Goal: Task Accomplishment & Management: Manage account settings

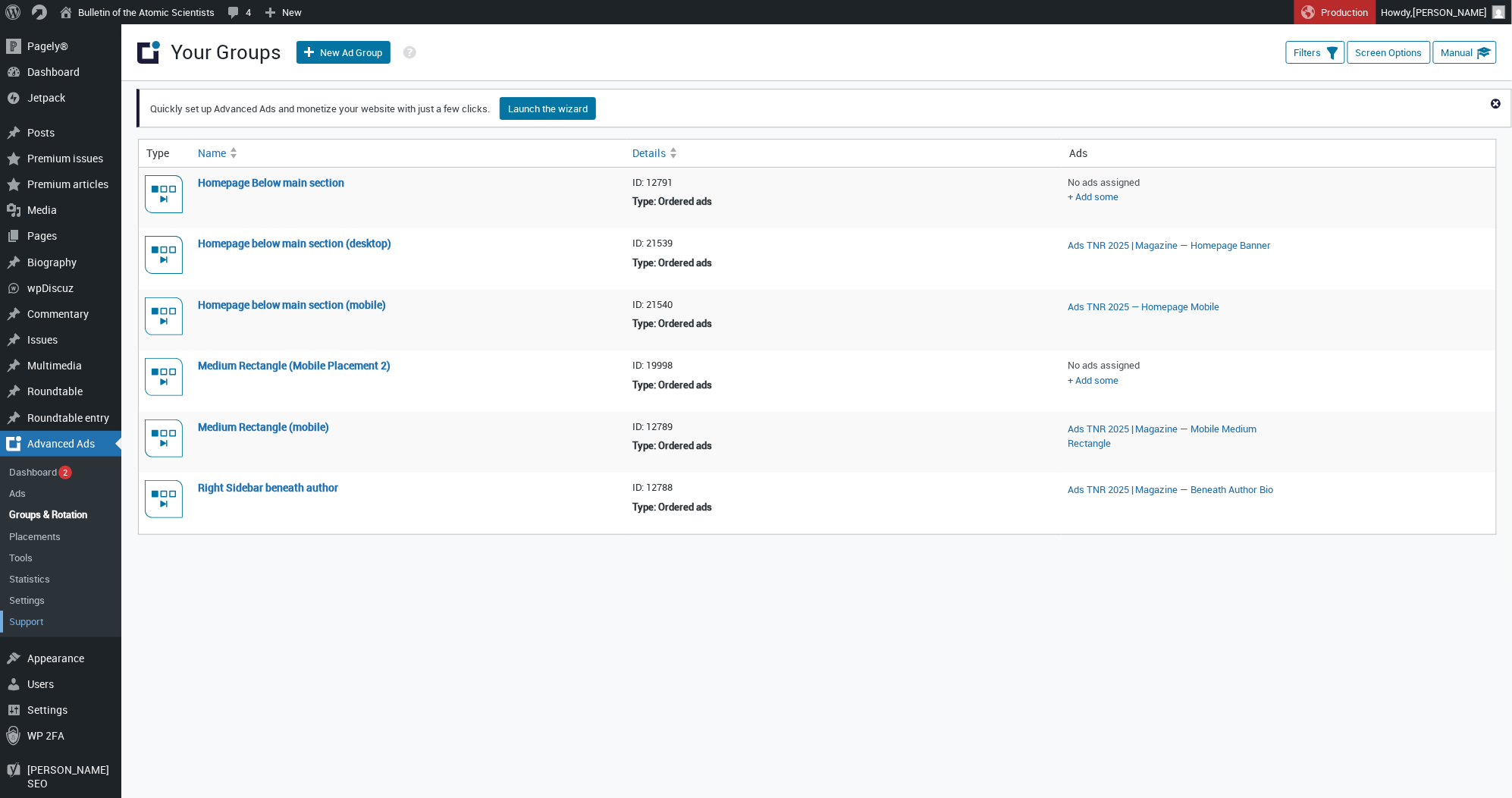
scroll to position [56, 0]
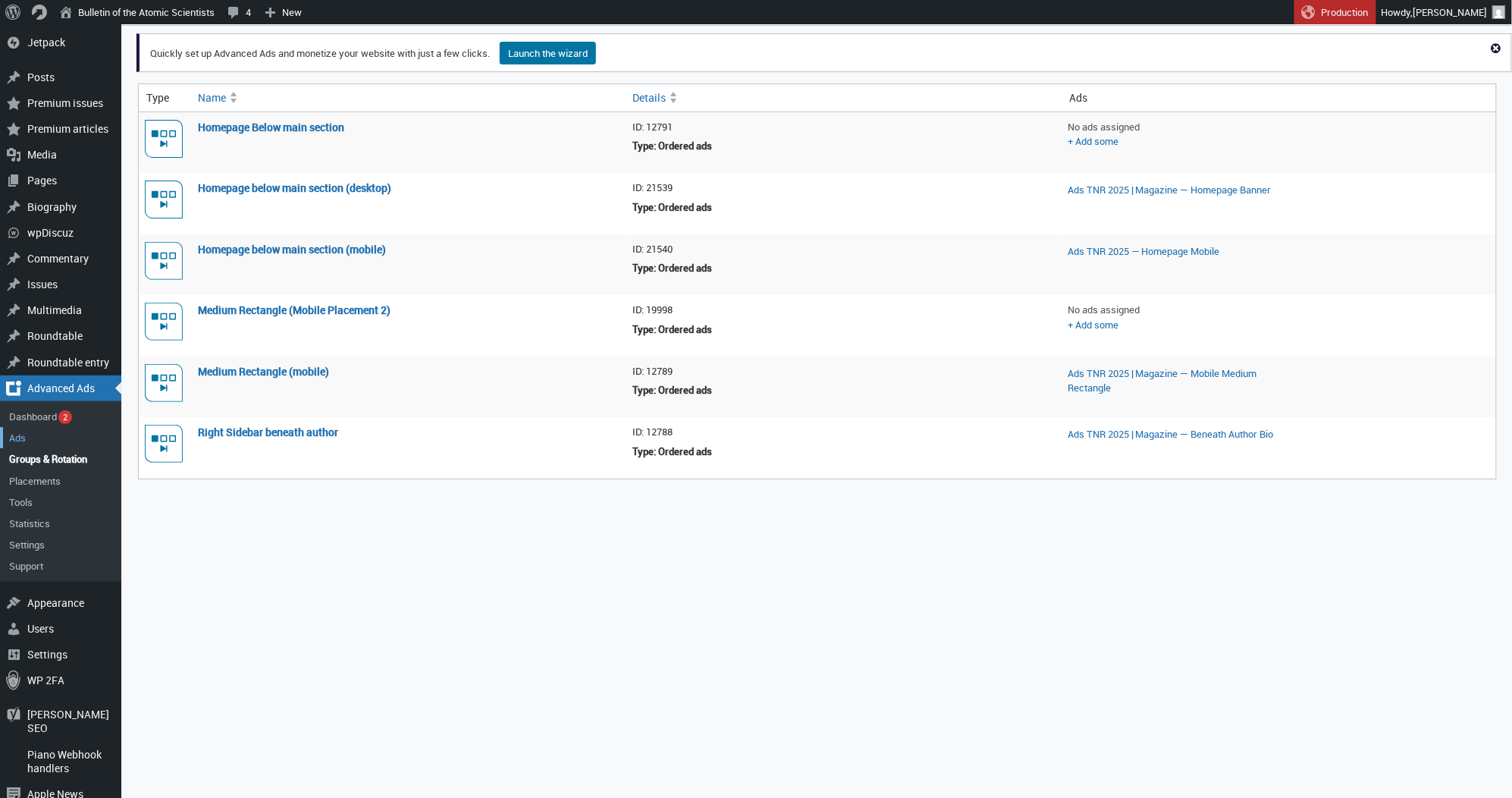
click at [22, 433] on link "Ads" at bounding box center [61, 438] width 121 height 22
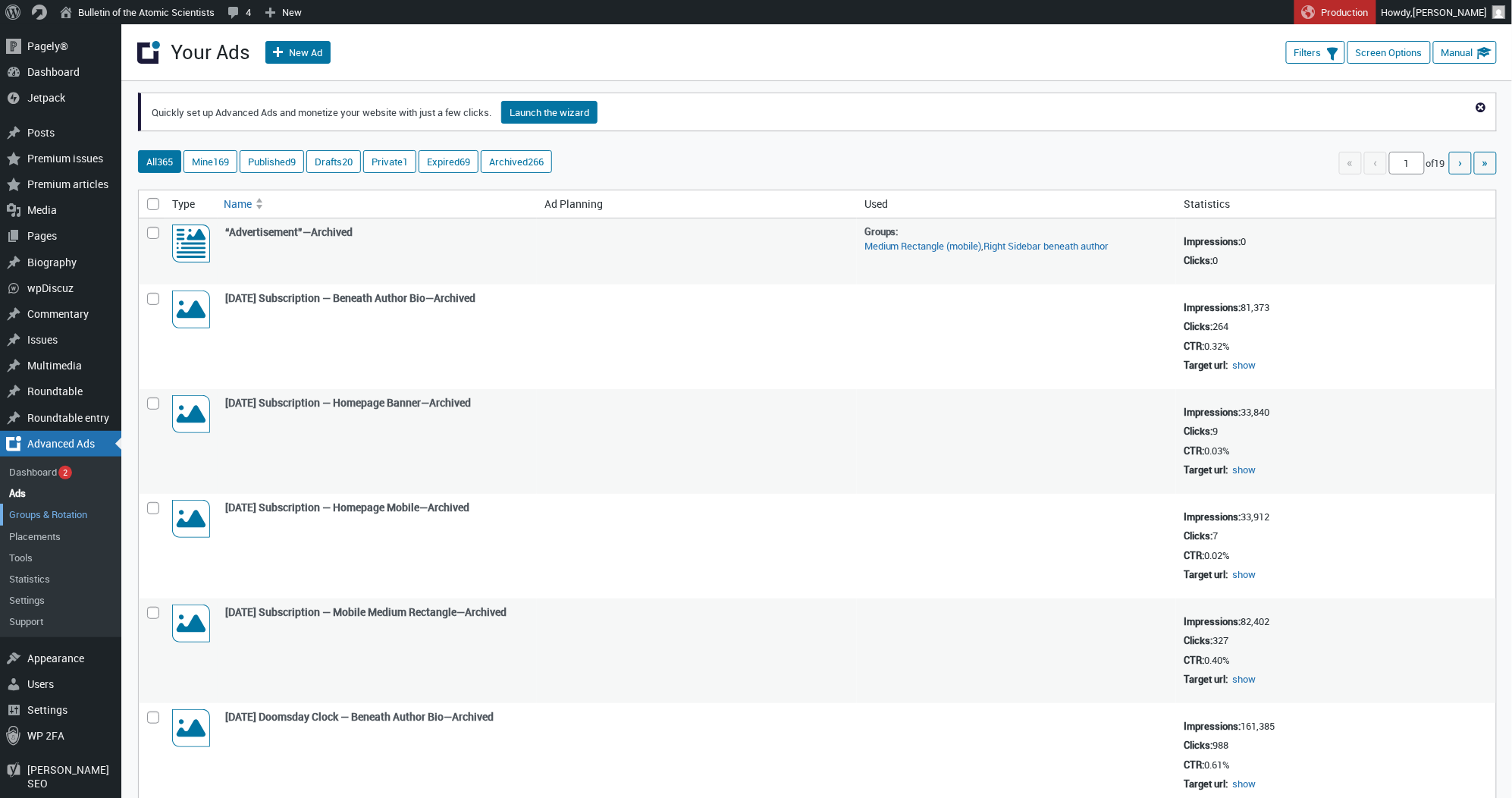
click at [25, 507] on link "Groups & Rotation" at bounding box center [61, 514] width 121 height 22
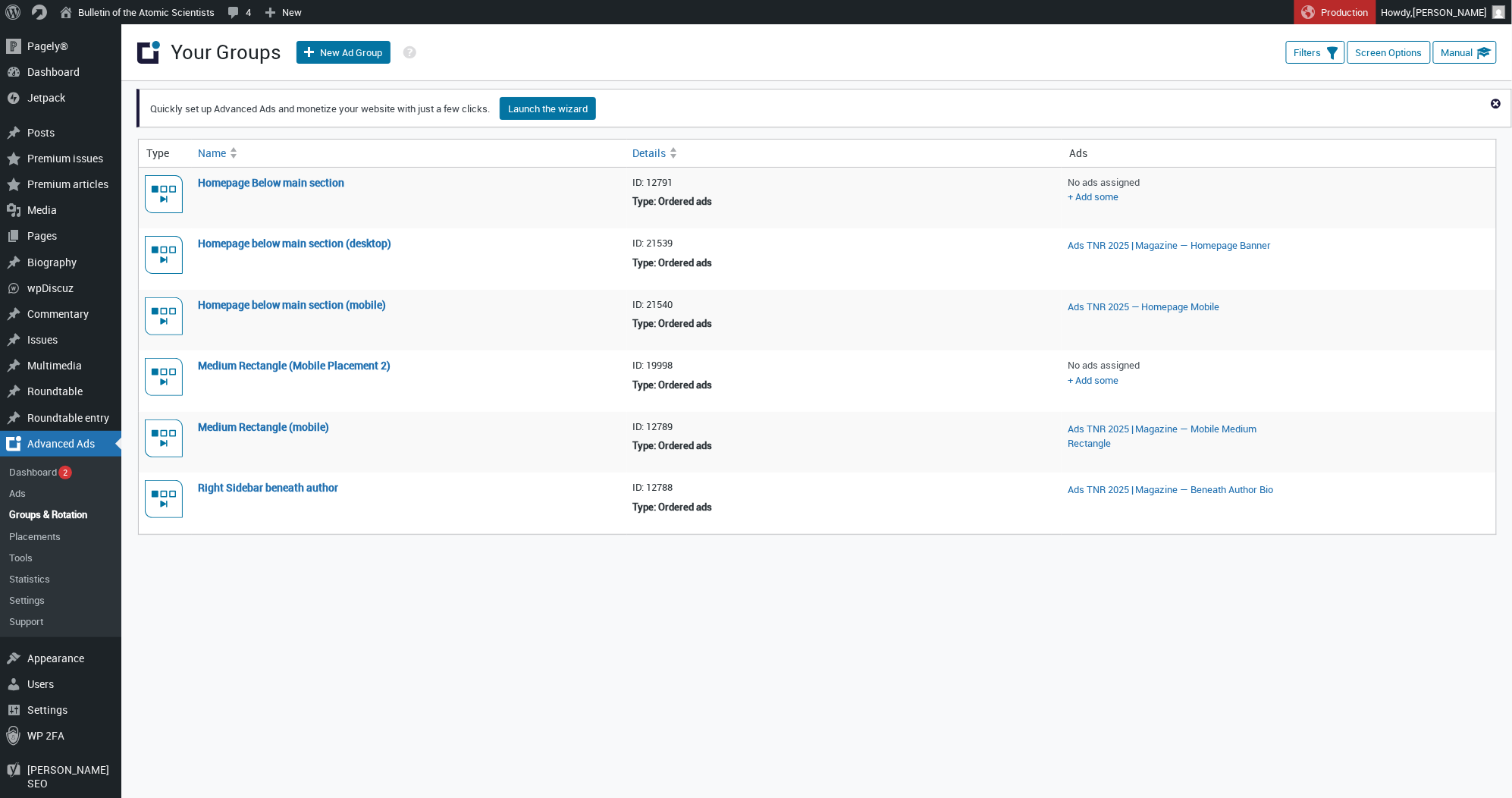
click at [724, 574] on div "Columns Type Details Ads Date Screen Options Please disable your AdBlocker . Ot…" at bounding box center [824, 332] width 1376 height 502
click at [775, 619] on div "Columns Type Details Ads Date Screen Options Please disable your AdBlocker . Ot…" at bounding box center [824, 567] width 1376 height 971
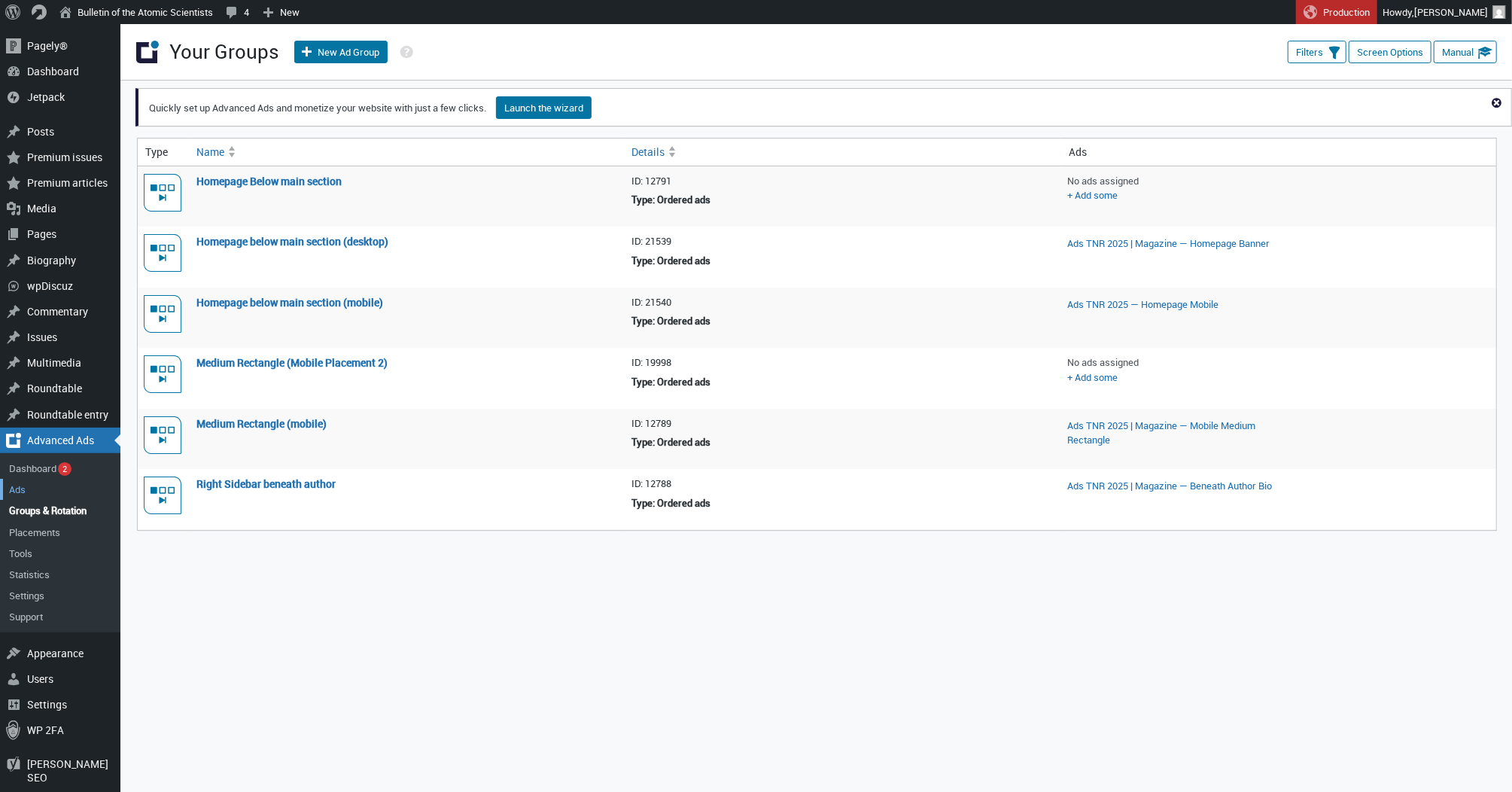
click at [30, 479] on link "Ads" at bounding box center [60, 490] width 120 height 21
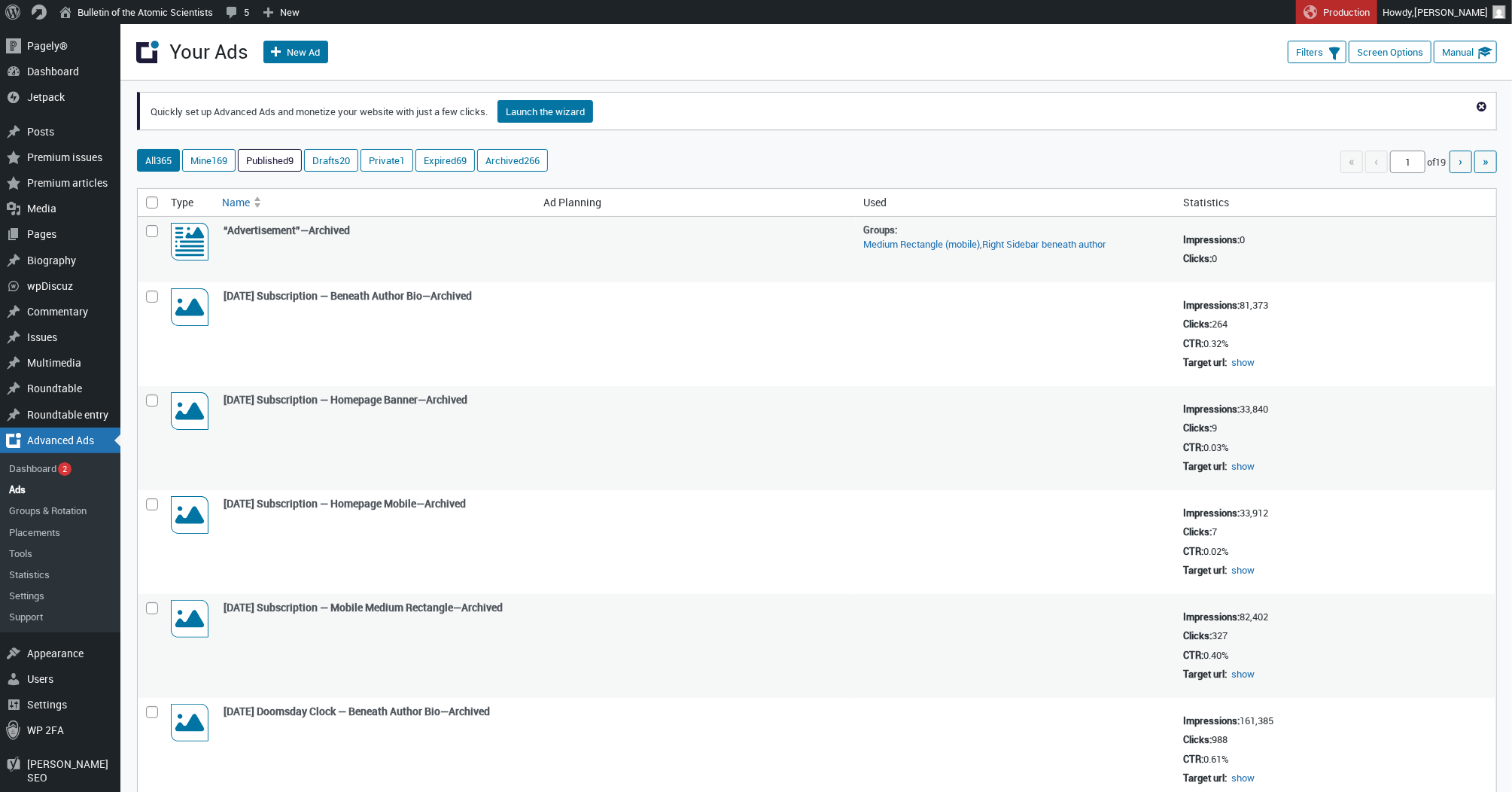
click at [278, 162] on link "Published 9" at bounding box center [269, 160] width 62 height 21
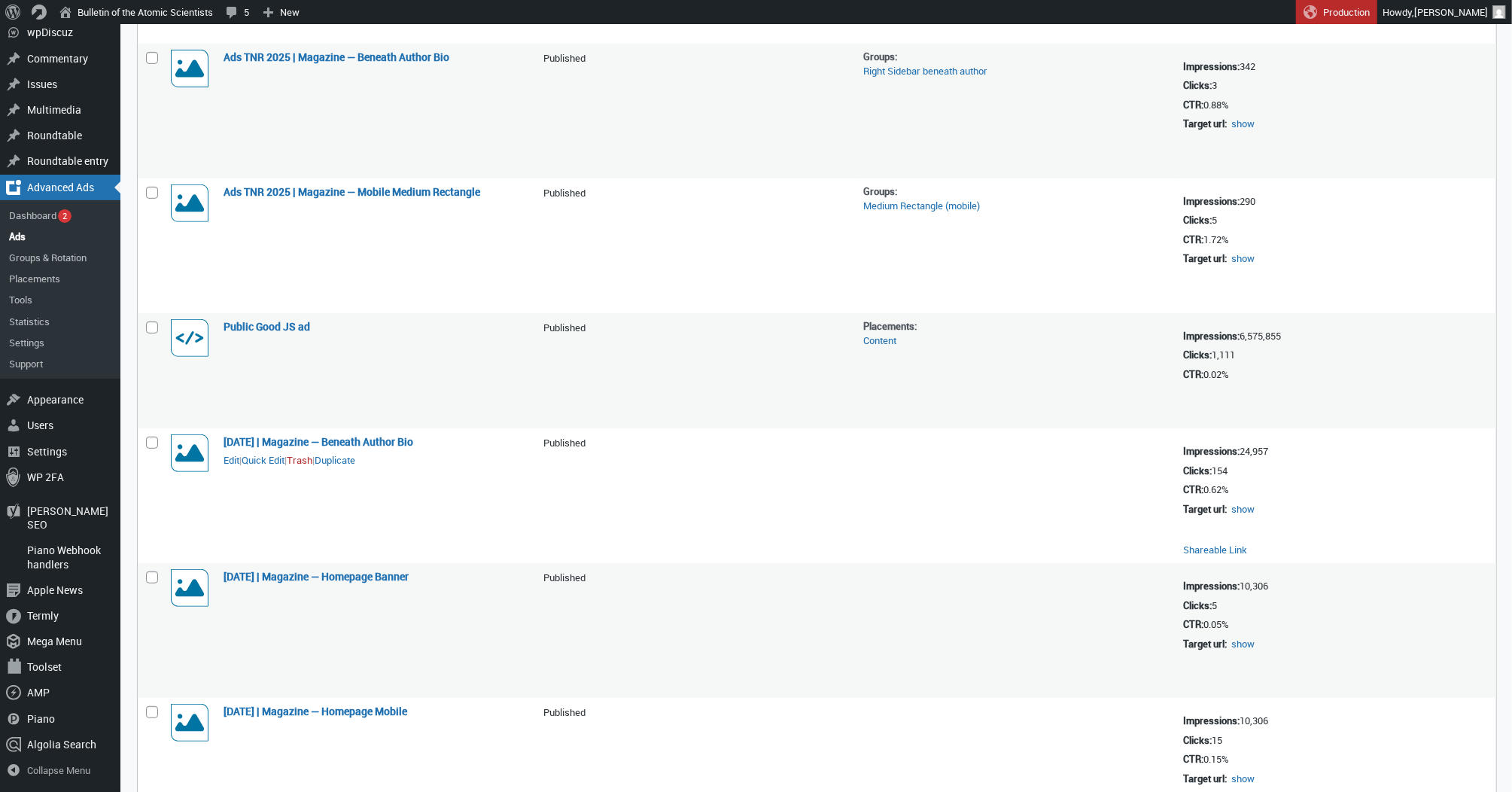
scroll to position [443, 0]
click at [261, 451] on button "Quick Edit" at bounding box center [263, 458] width 43 height 14
select select "124"
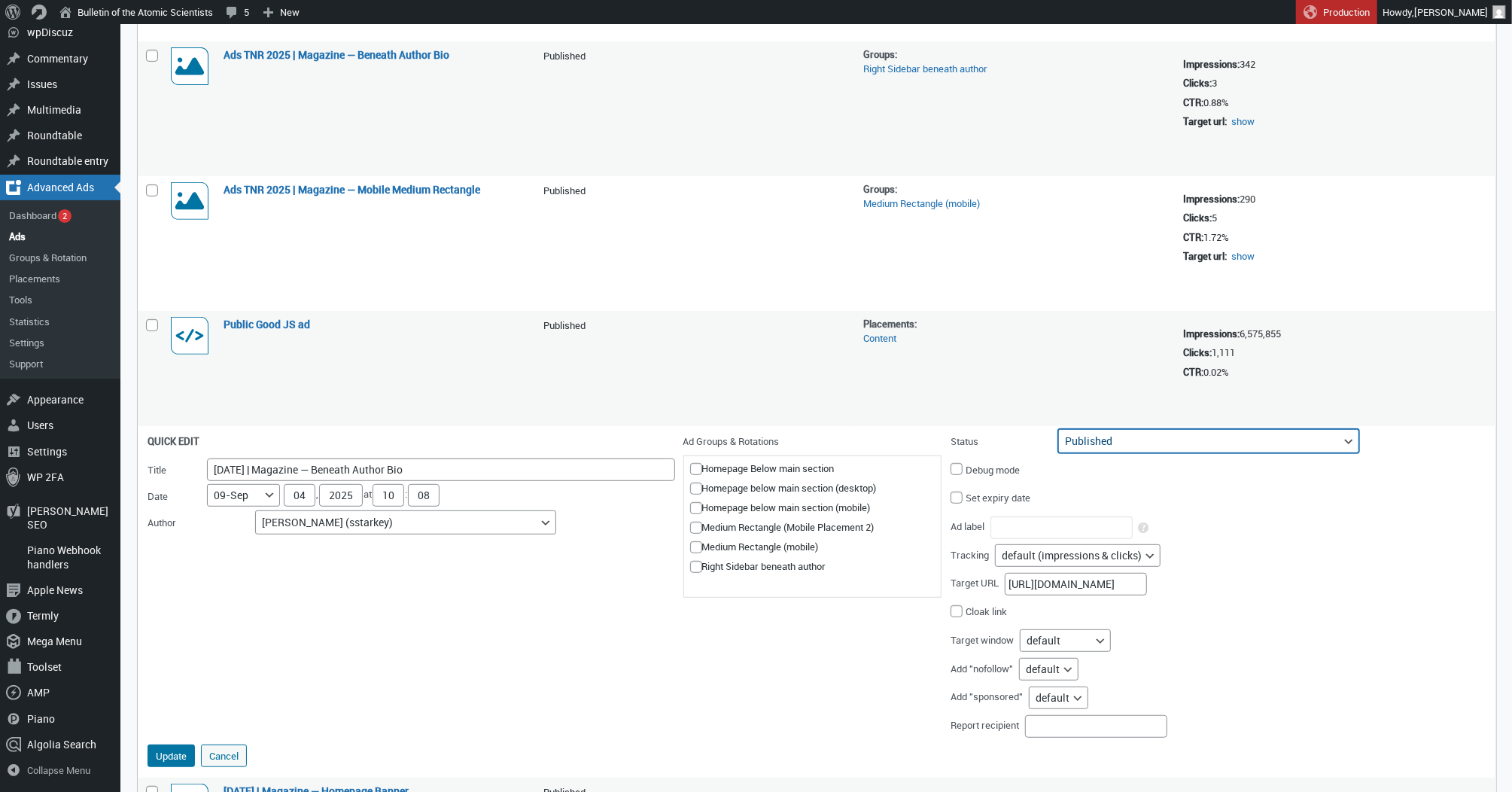
select select "archive"
click at [172, 744] on button "Update" at bounding box center [171, 755] width 48 height 22
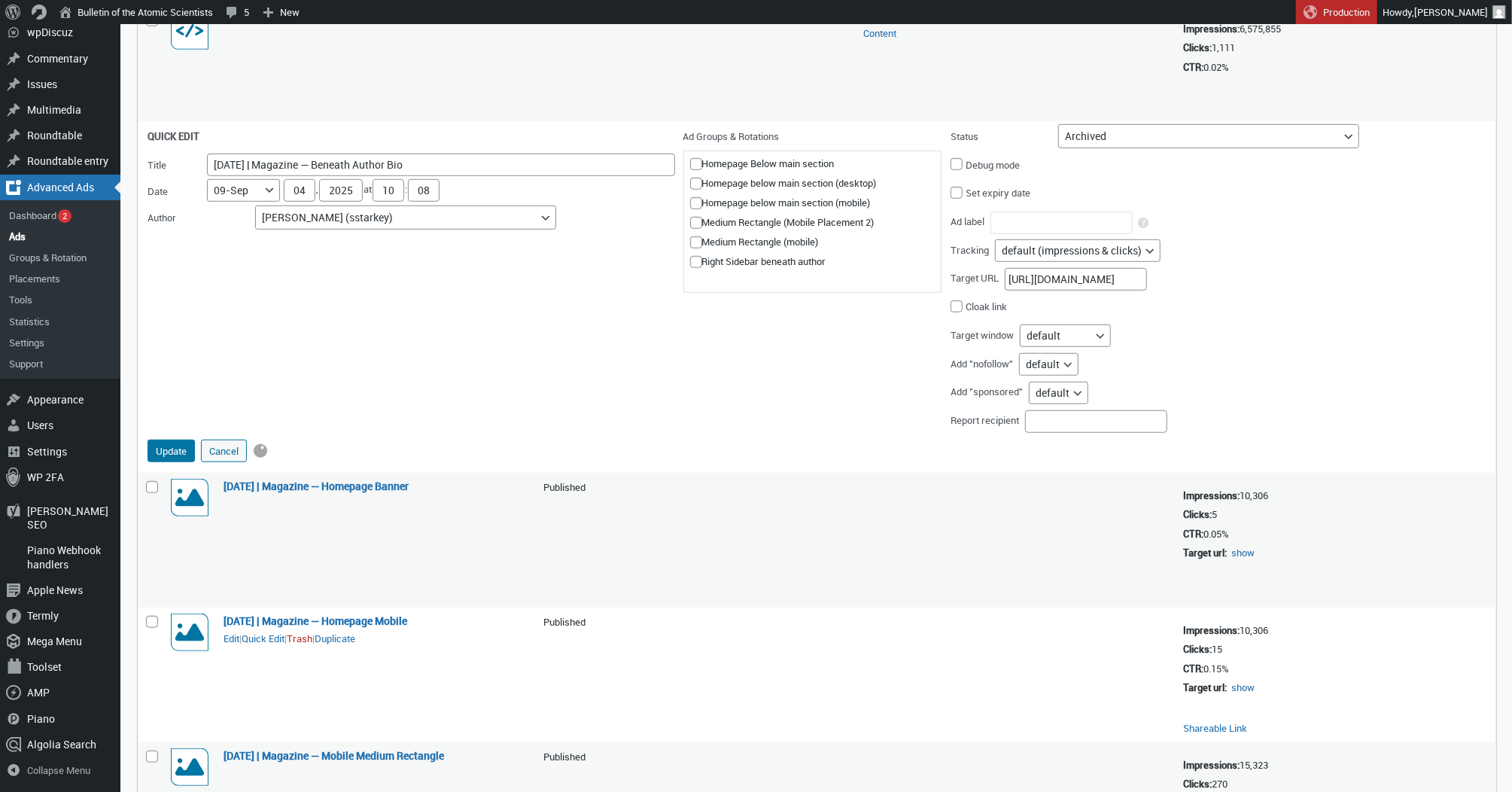
scroll to position [675, 0]
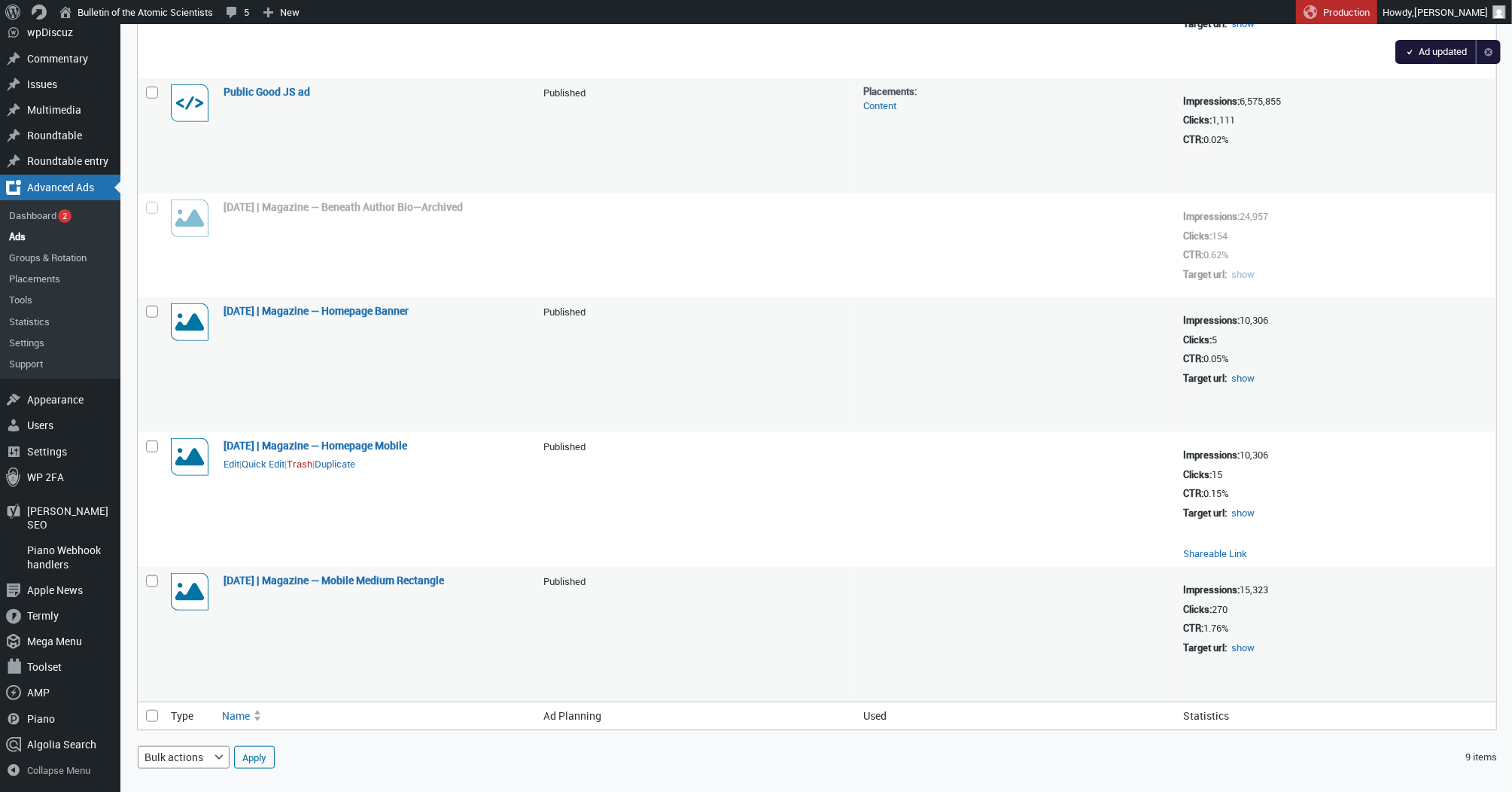
click at [272, 479] on td "Sept. 2025 | Magazine — Homepage Mobile Sept. 2025 | Magazine — Homepage Mobile…" at bounding box center [375, 499] width 320 height 135
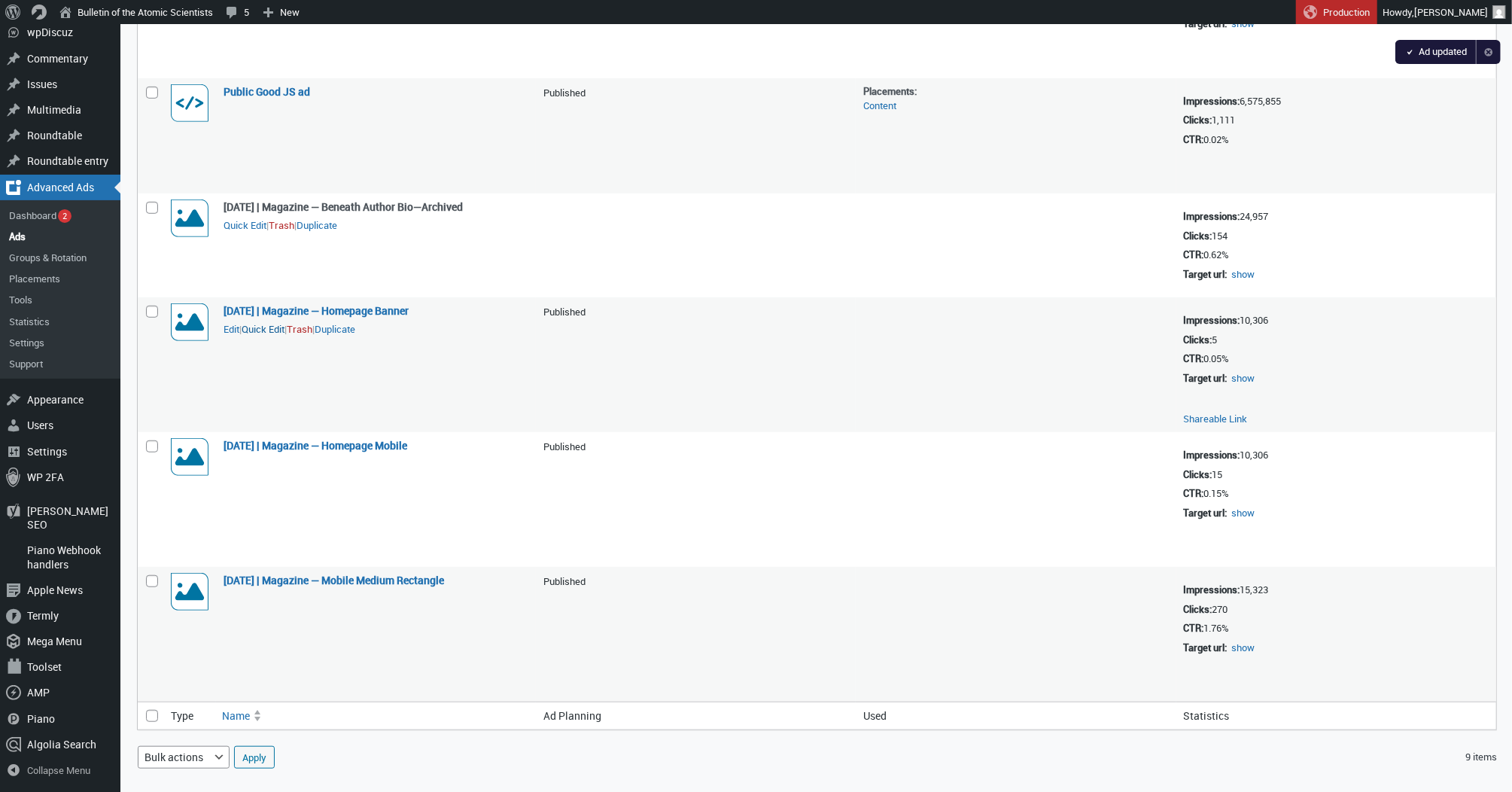
click at [278, 322] on button "Quick Edit" at bounding box center [263, 328] width 43 height 14
select select "124"
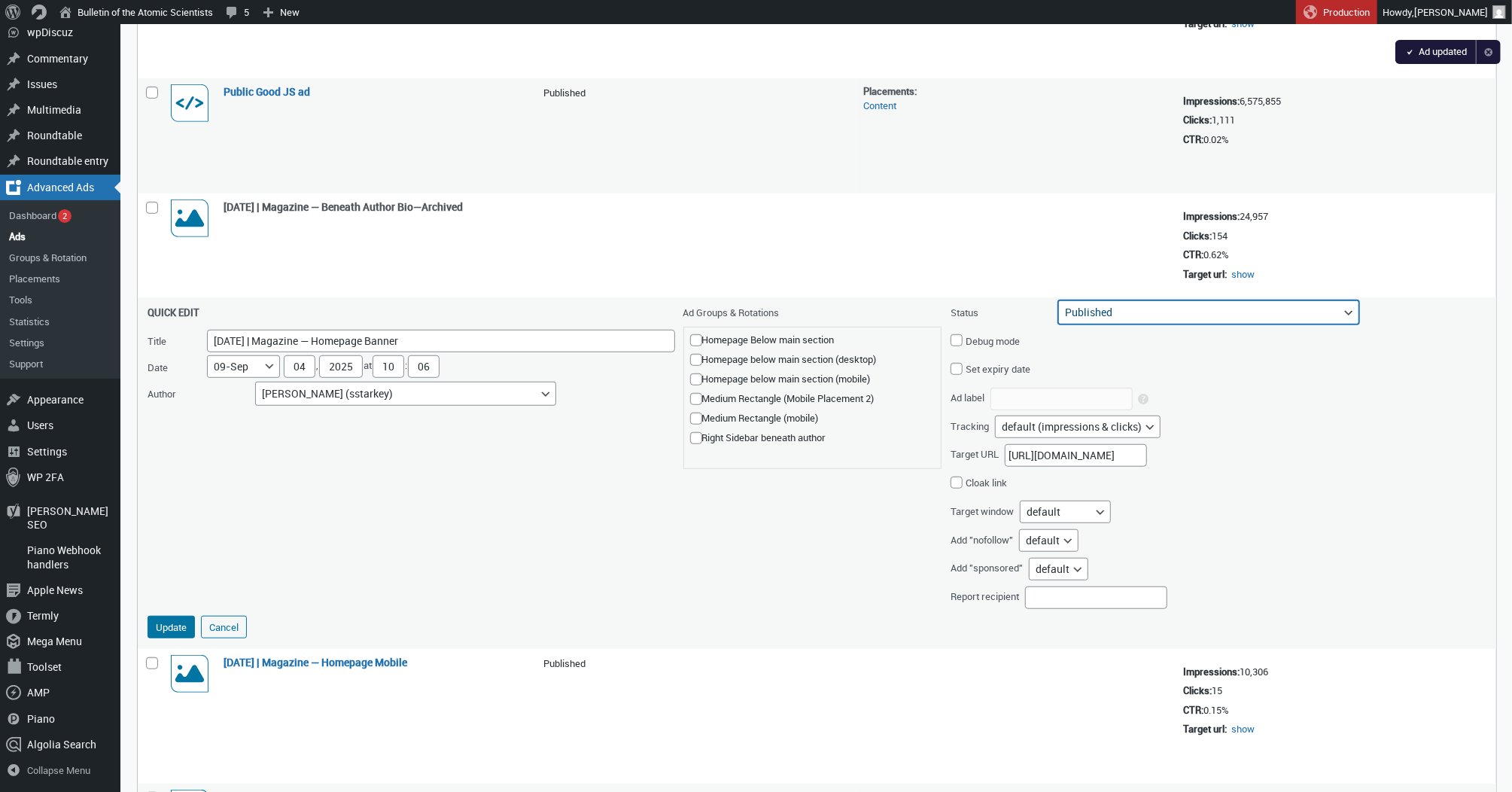
select select "archive"
click at [169, 615] on button "Update" at bounding box center [171, 626] width 48 height 22
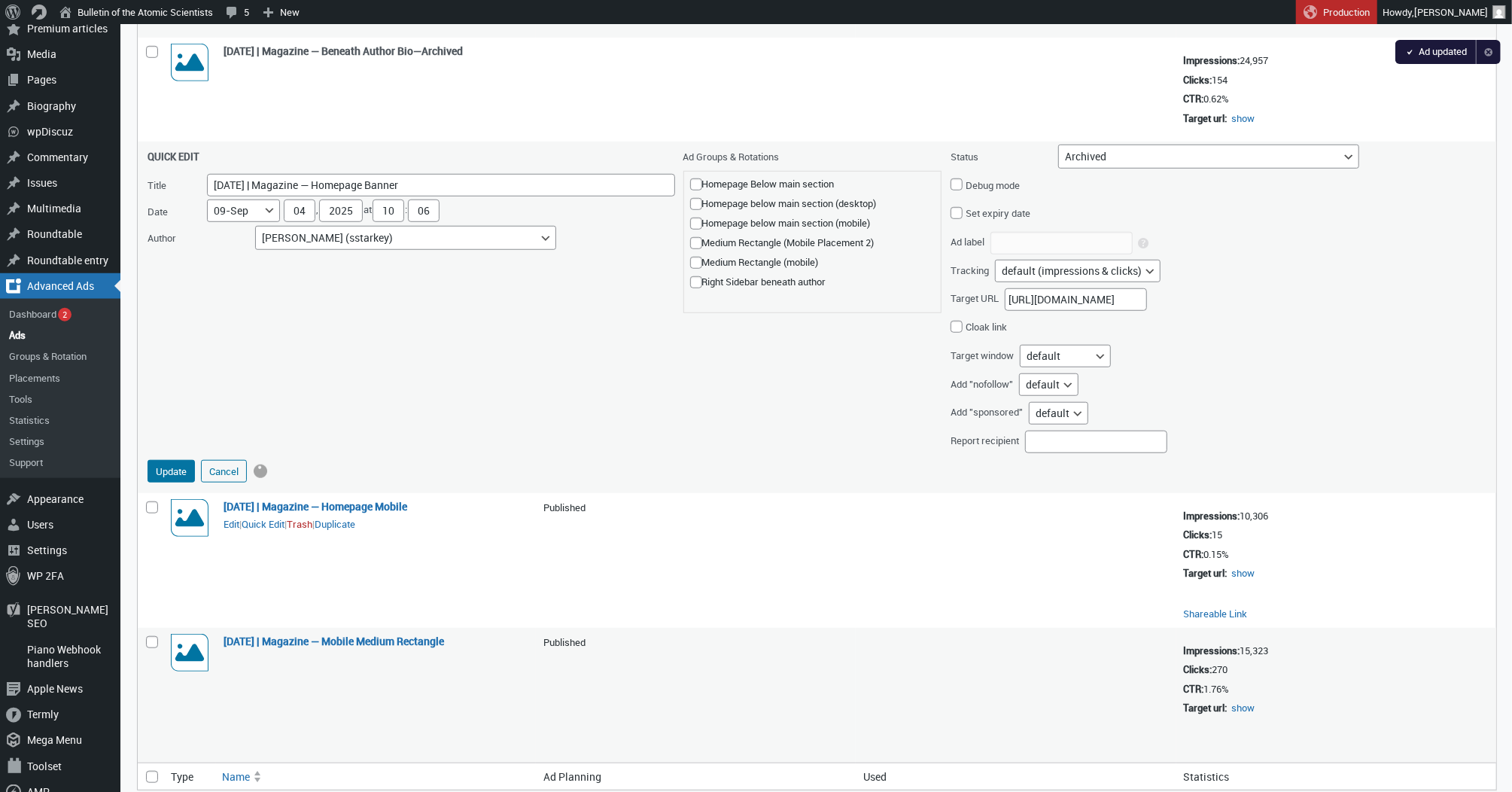
scroll to position [858, 0]
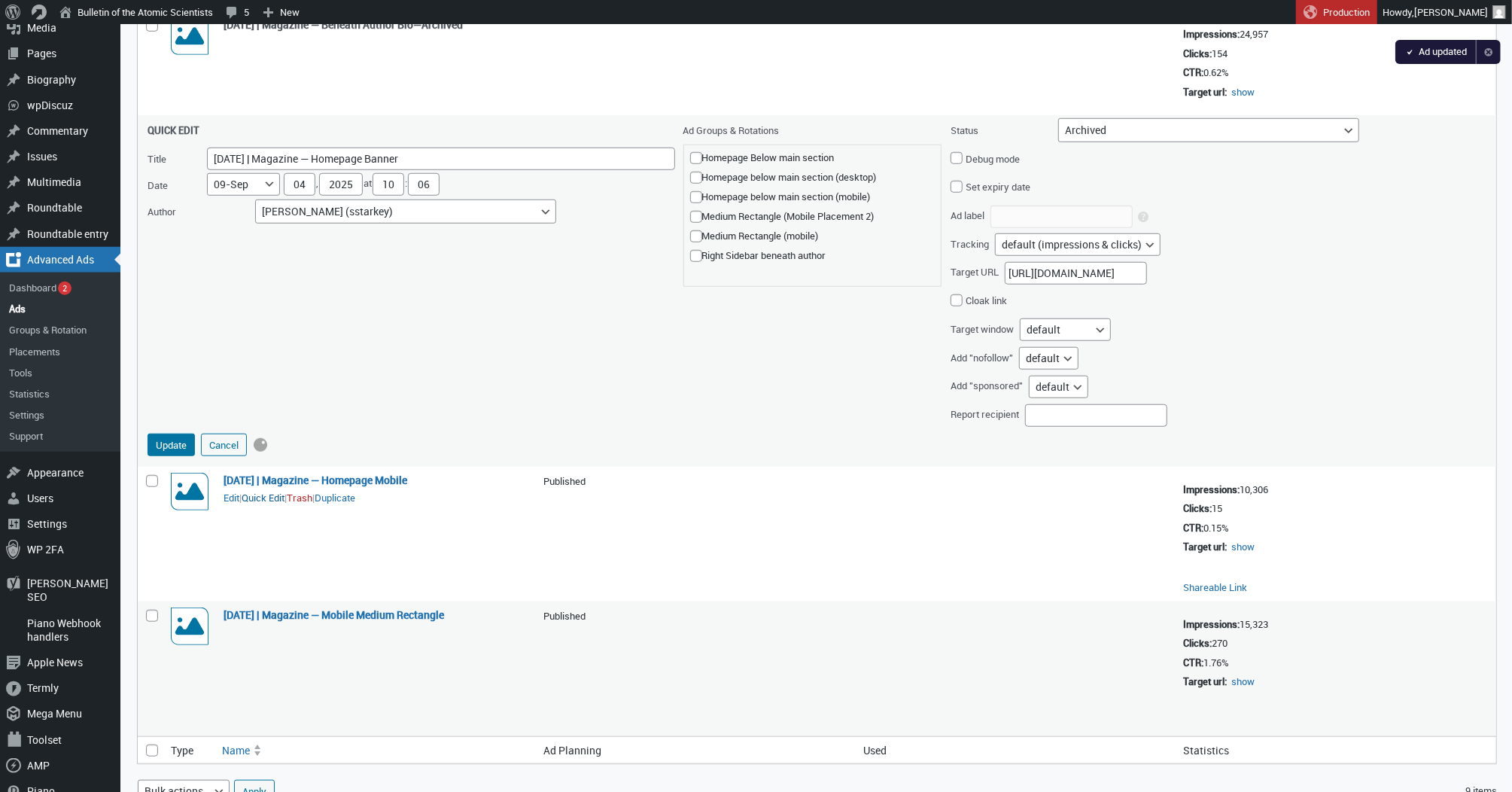
click at [265, 491] on button "Quick Edit" at bounding box center [263, 498] width 43 height 14
select select "124"
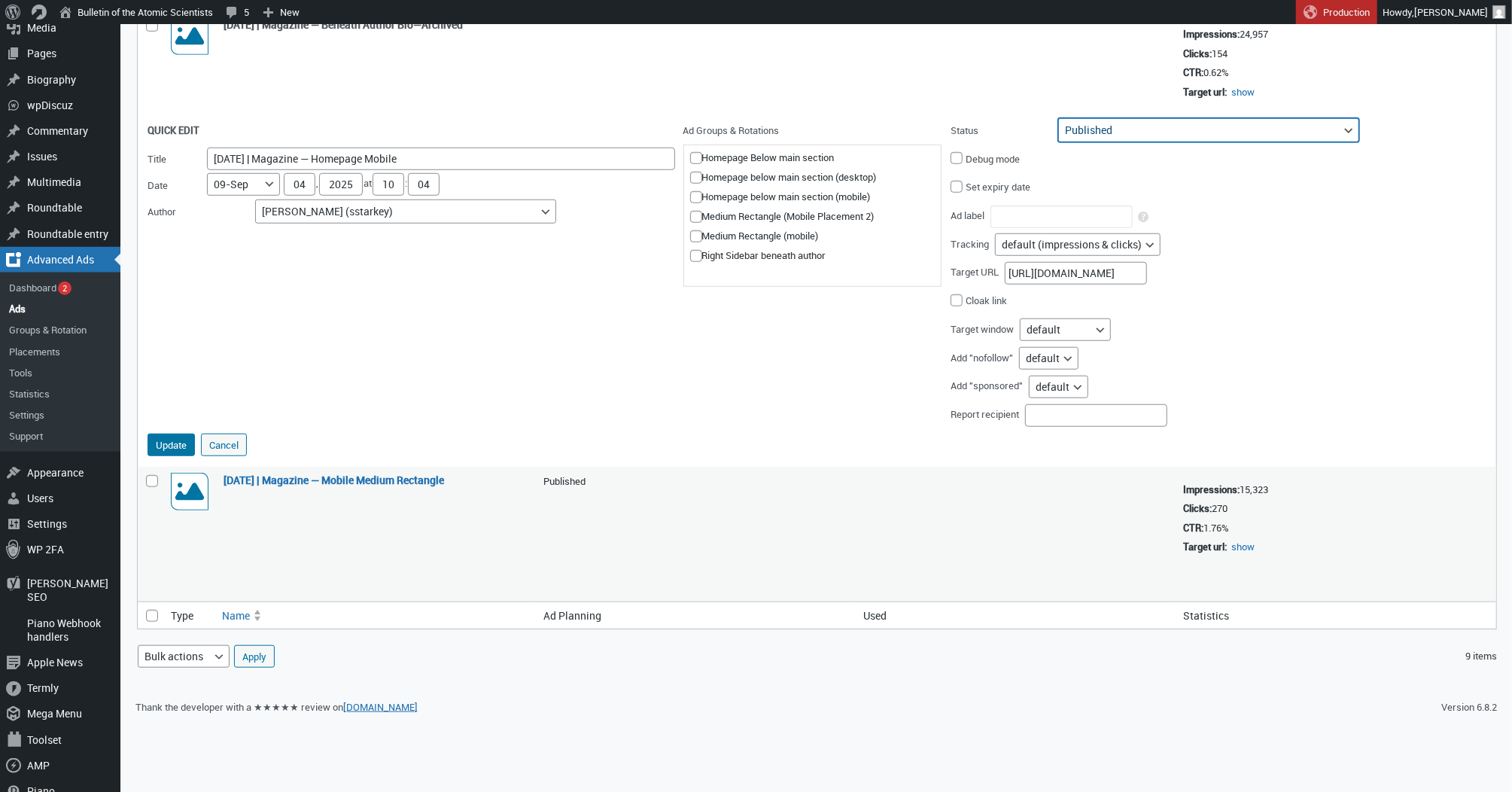
select select "archive"
click at [179, 433] on button "Update" at bounding box center [171, 444] width 48 height 22
click at [269, 491] on button "Quick Edit" at bounding box center [263, 498] width 43 height 14
select select "124"
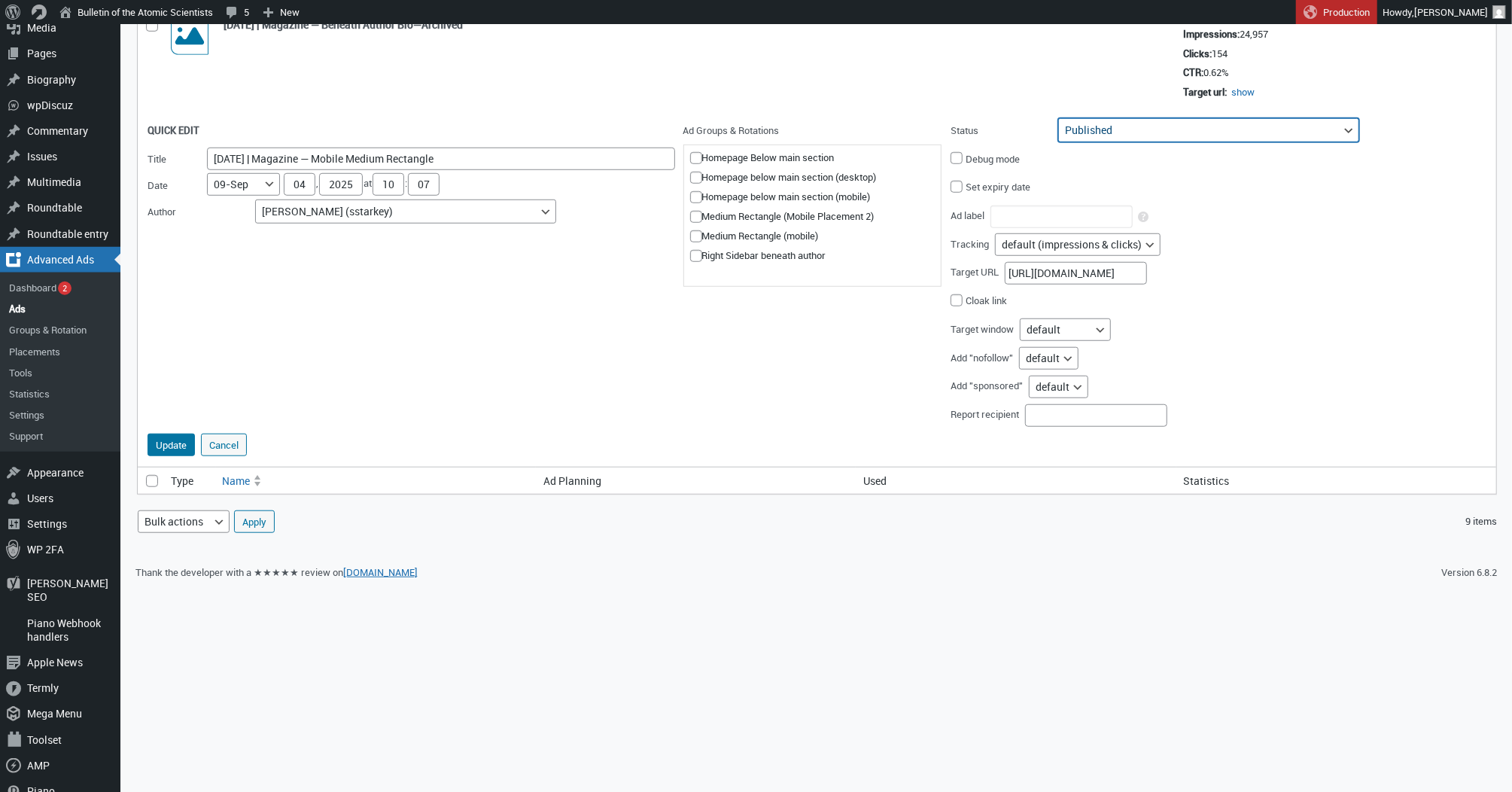
select select "archive"
click at [178, 433] on button "Update" at bounding box center [171, 444] width 48 height 22
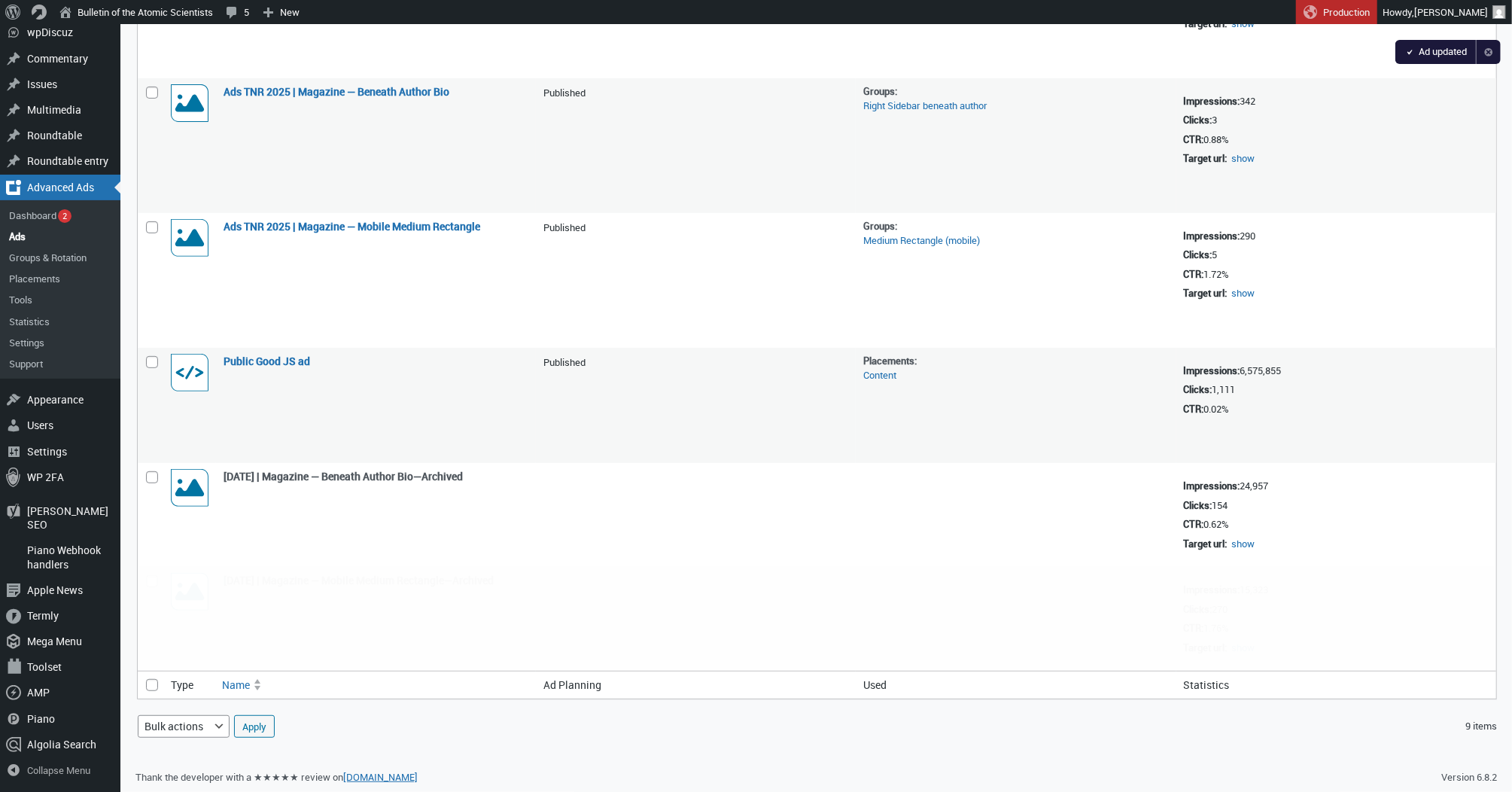
scroll to position [385, 0]
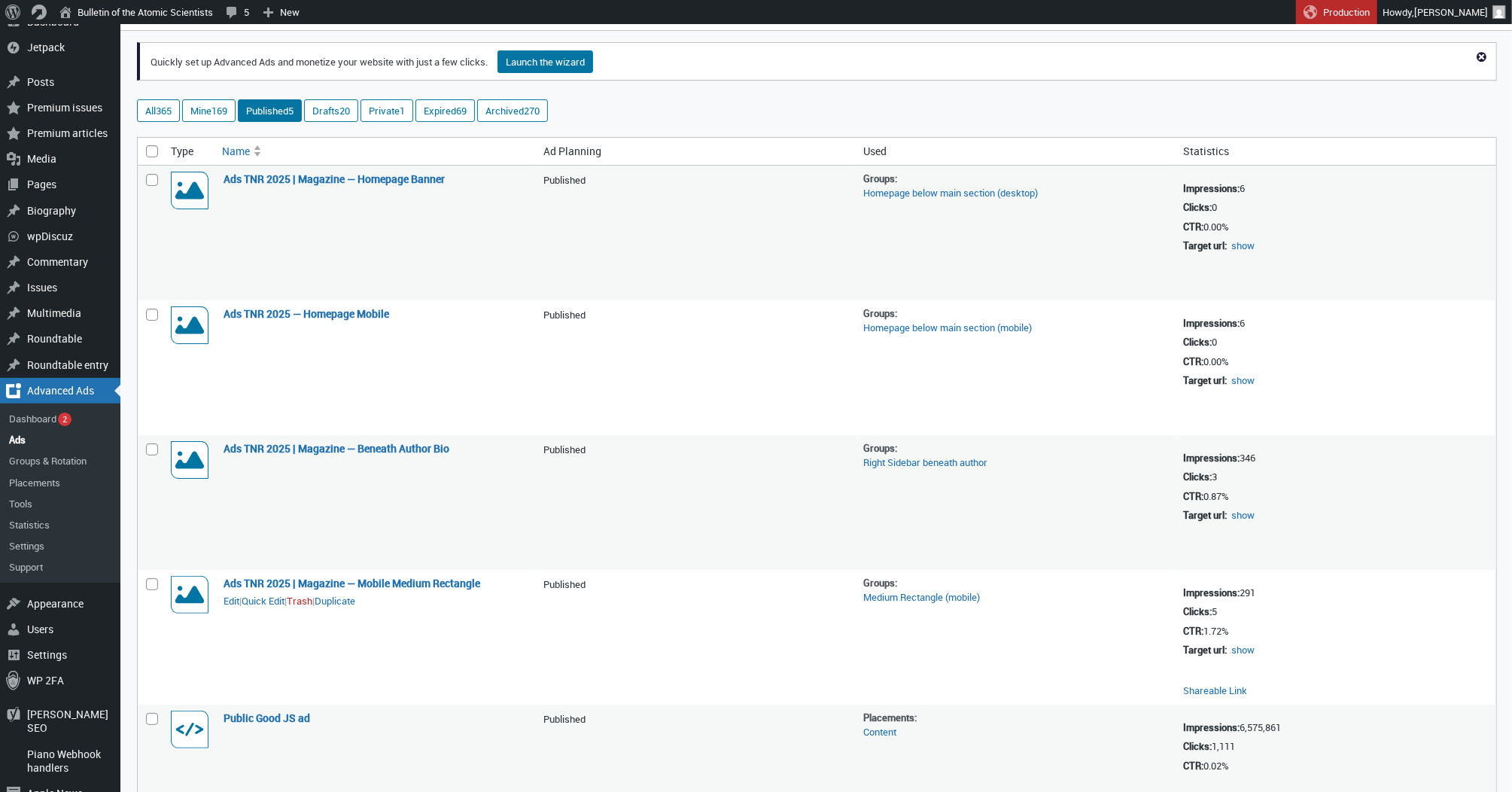
scroll to position [32, 0]
